Goal: Navigation & Orientation: Find specific page/section

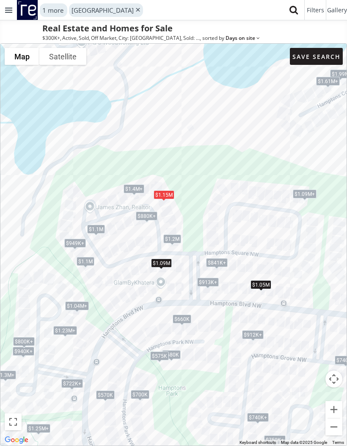
click at [14, 12] on div at bounding box center [8, 10] width 17 height 20
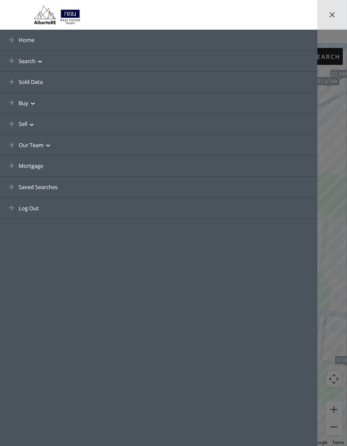
click at [46, 187] on link "Saved Searches" at bounding box center [159, 187] width 318 height 21
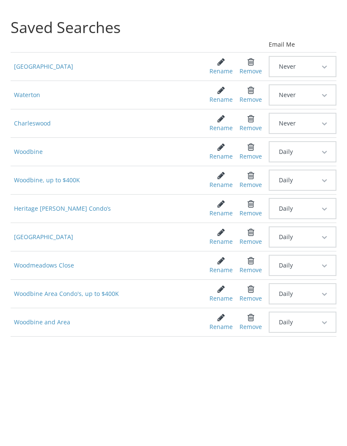
click at [35, 152] on span "Woodbine" at bounding box center [104, 151] width 186 height 15
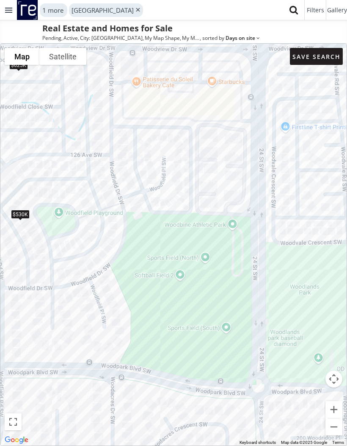
click at [6, 13] on div at bounding box center [8, 10] width 17 height 20
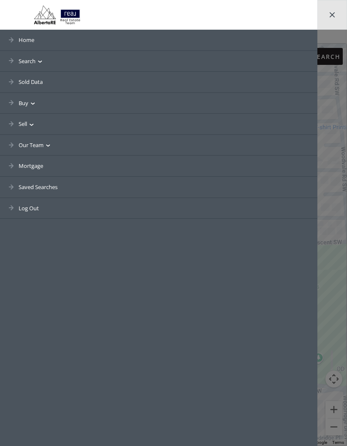
click at [51, 186] on link "Saved Searches" at bounding box center [159, 187] width 318 height 21
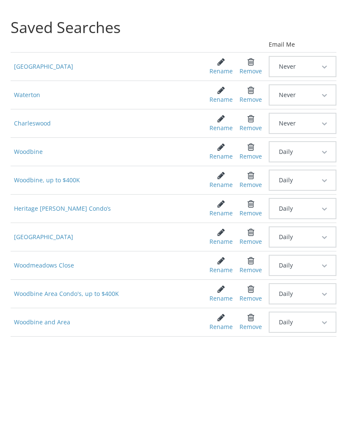
click at [35, 121] on span "Charleswood" at bounding box center [104, 123] width 186 height 15
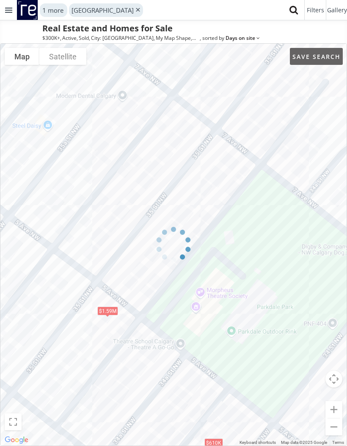
click at [111, 309] on div at bounding box center [173, 244] width 347 height 403
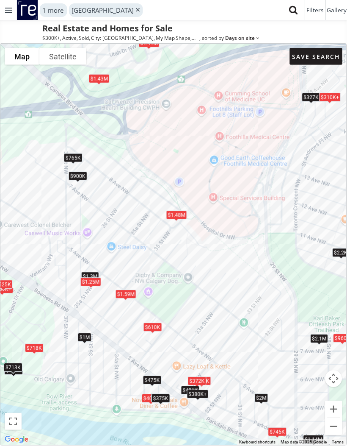
scroll to position [8, 0]
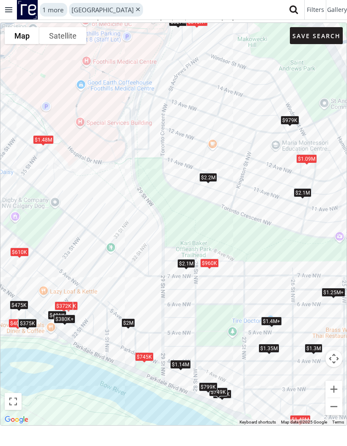
scroll to position [54, 0]
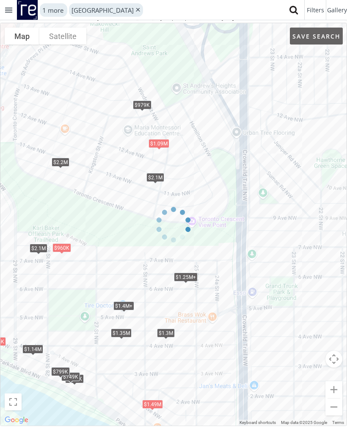
scroll to position [34, 0]
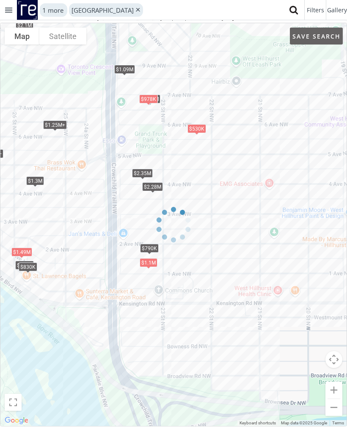
scroll to position [34, 0]
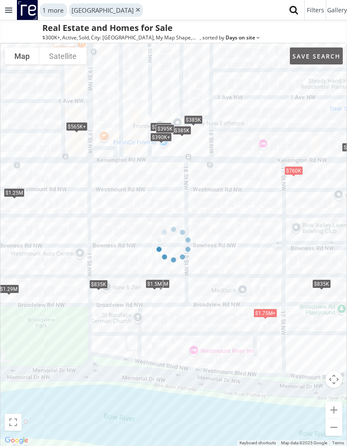
scroll to position [34, 0]
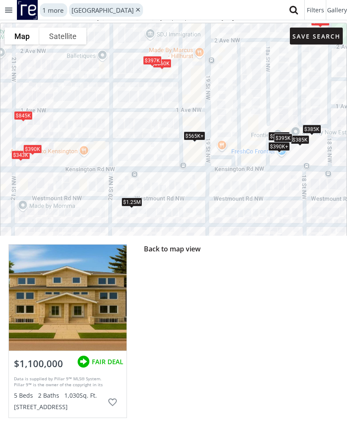
click at [86, 298] on div at bounding box center [68, 298] width 118 height 106
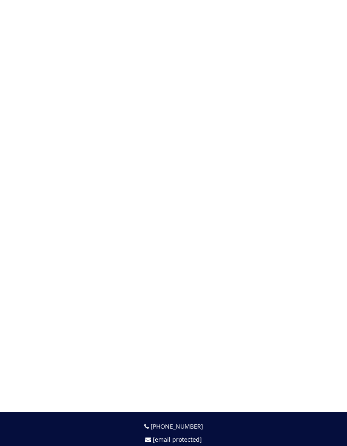
scroll to position [34, 0]
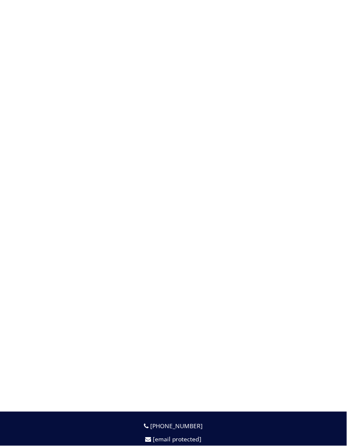
select select "******"
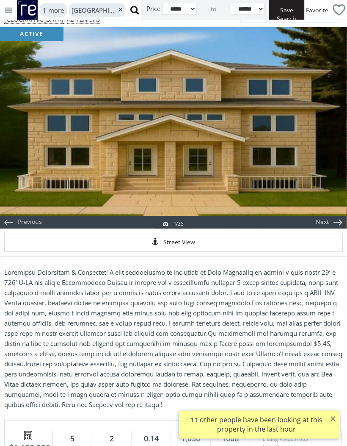
click at [183, 248] on div "Street View" at bounding box center [173, 242] width 339 height 19
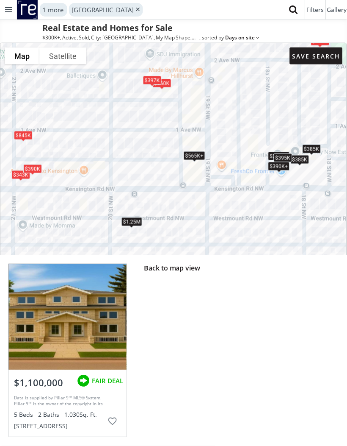
click at [83, 291] on div at bounding box center [68, 317] width 118 height 106
select select "******"
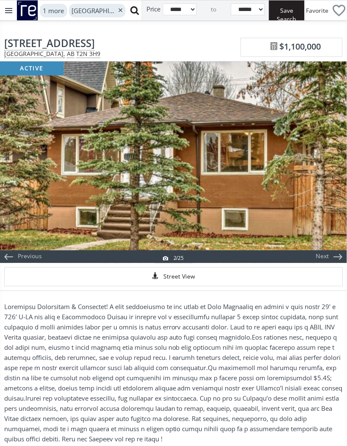
click at [342, 169] on div "Next" at bounding box center [327, 162] width 41 height 202
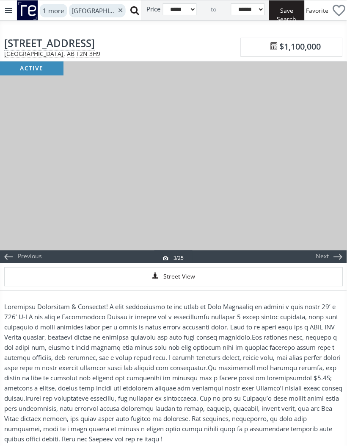
click at [335, 172] on div "Next" at bounding box center [327, 162] width 41 height 202
click at [338, 174] on div "Next" at bounding box center [327, 162] width 41 height 202
click at [339, 169] on div "Next" at bounding box center [327, 162] width 41 height 202
click at [342, 170] on div "Next" at bounding box center [327, 162] width 41 height 202
click at [346, 166] on div "Next" at bounding box center [327, 162] width 41 height 202
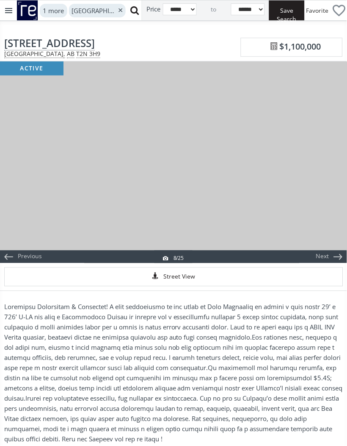
click at [347, 165] on div "Next" at bounding box center [327, 162] width 41 height 202
click at [346, 165] on div "Next" at bounding box center [327, 162] width 41 height 202
click at [347, 165] on div "Next" at bounding box center [327, 162] width 41 height 202
click at [347, 163] on div "Next" at bounding box center [327, 162] width 41 height 202
click at [347, 161] on div "Next" at bounding box center [327, 162] width 41 height 202
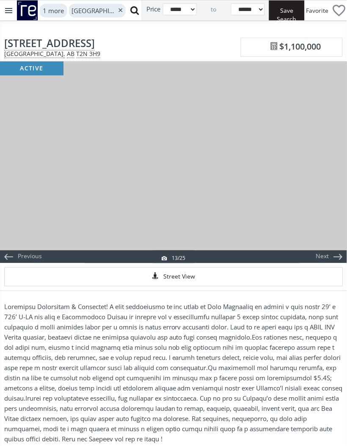
click at [346, 162] on div "Next" at bounding box center [327, 162] width 41 height 202
click at [347, 163] on div "Next" at bounding box center [327, 162] width 41 height 202
click at [346, 162] on div "Next" at bounding box center [327, 162] width 41 height 202
click at [346, 161] on div "Next" at bounding box center [327, 162] width 41 height 202
click at [347, 160] on div "Next" at bounding box center [327, 162] width 41 height 202
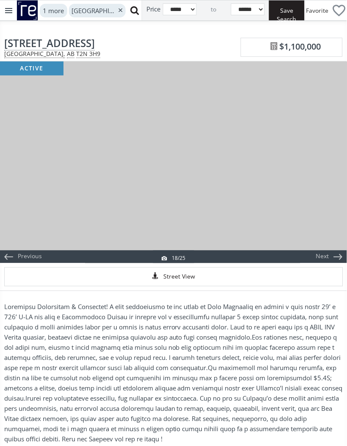
click at [347, 161] on div "Next" at bounding box center [327, 162] width 41 height 202
click at [346, 161] on div "Next" at bounding box center [327, 162] width 41 height 202
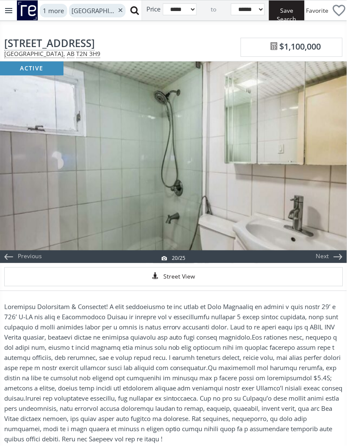
click at [347, 163] on div "Next" at bounding box center [327, 162] width 41 height 202
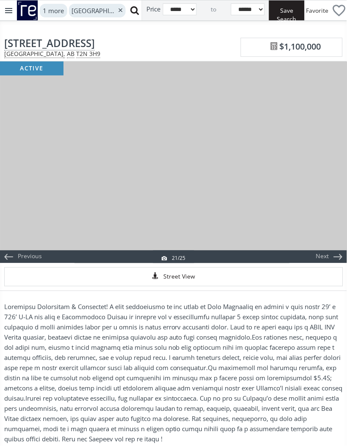
click at [346, 161] on div "Next" at bounding box center [327, 162] width 41 height 202
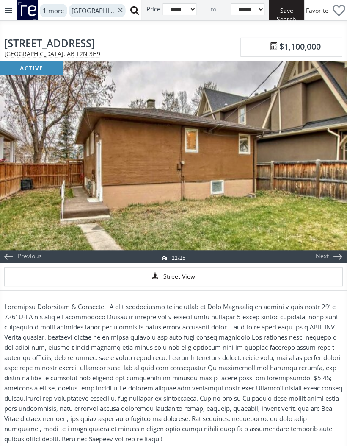
click at [344, 158] on div "Next" at bounding box center [327, 162] width 41 height 202
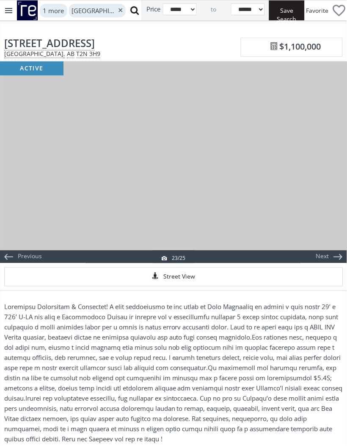
click at [346, 167] on div "Next" at bounding box center [327, 162] width 41 height 202
click at [347, 166] on div "Next" at bounding box center [327, 162] width 41 height 202
click at [347, 169] on div "Next" at bounding box center [327, 162] width 41 height 202
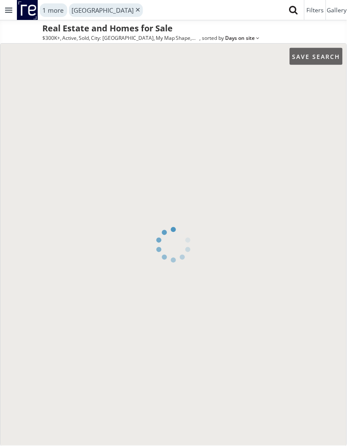
scroll to position [34, 0]
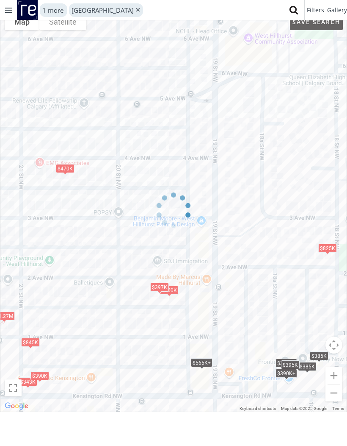
click at [11, 13] on div at bounding box center [8, 10] width 17 height 20
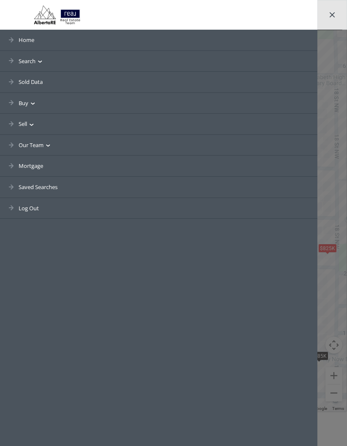
scroll to position [34, 0]
click at [346, 203] on div at bounding box center [173, 223] width 347 height 446
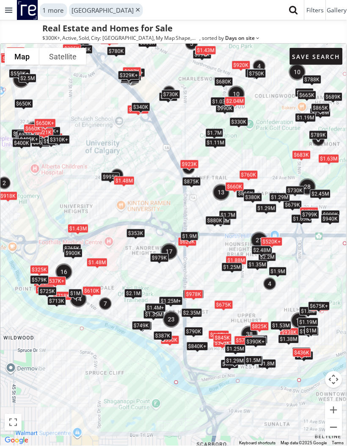
click at [11, 11] on div at bounding box center [8, 10] width 17 height 20
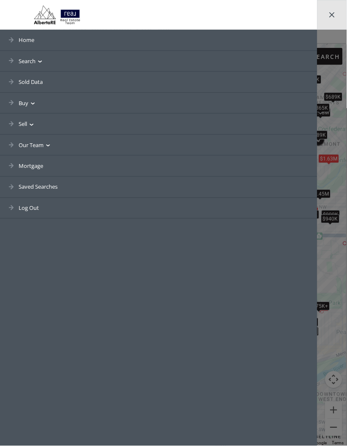
click at [49, 181] on link "Saved Searches" at bounding box center [159, 187] width 318 height 21
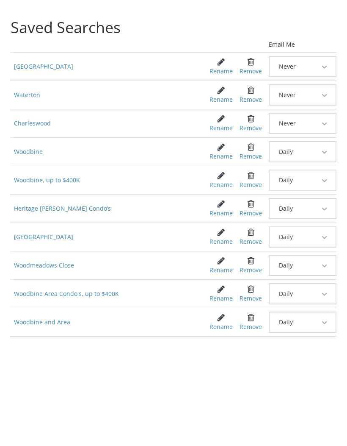
click at [35, 92] on span "Waterton" at bounding box center [104, 94] width 186 height 15
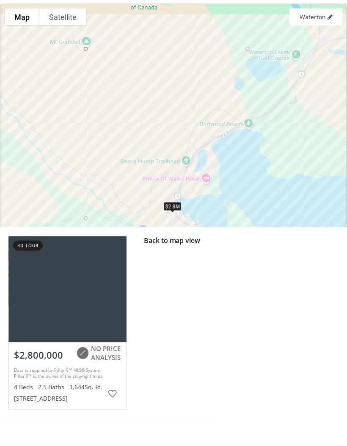
scroll to position [62, 0]
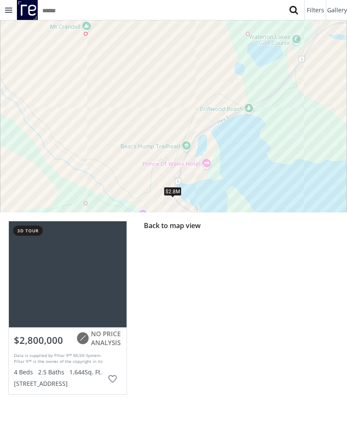
click at [273, 250] on div "Back to map view" at bounding box center [242, 307] width 212 height 191
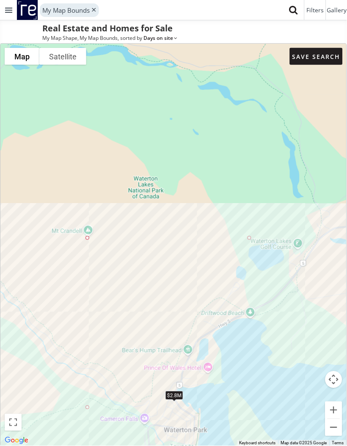
click at [14, 8] on div at bounding box center [8, 10] width 17 height 20
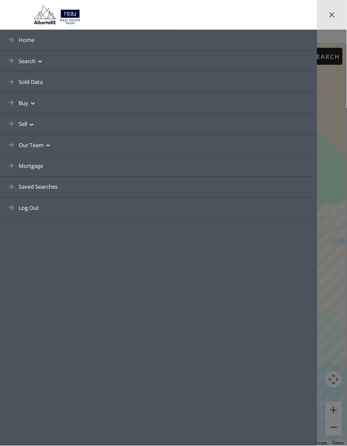
click at [51, 182] on link "Saved Searches" at bounding box center [159, 187] width 318 height 21
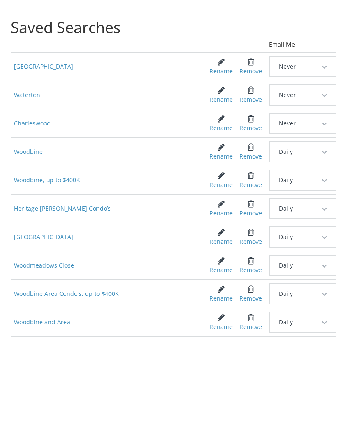
click at [34, 148] on span "Woodbine" at bounding box center [104, 151] width 186 height 15
